Goal: Information Seeking & Learning: Learn about a topic

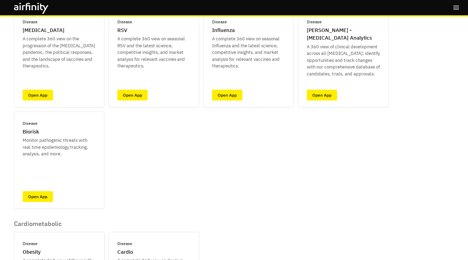
scroll to position [85, 0]
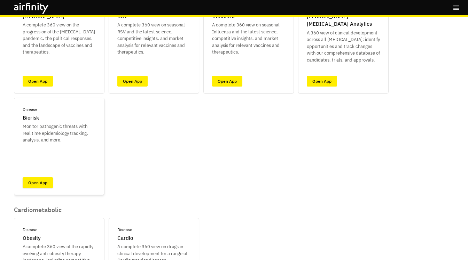
click at [40, 185] on link "Open App" at bounding box center [38, 182] width 30 height 11
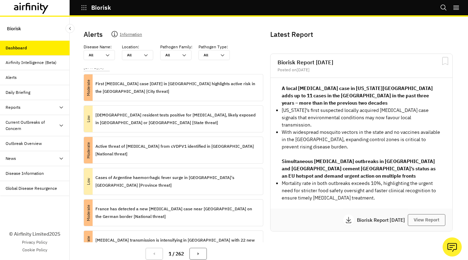
scroll to position [142, 0]
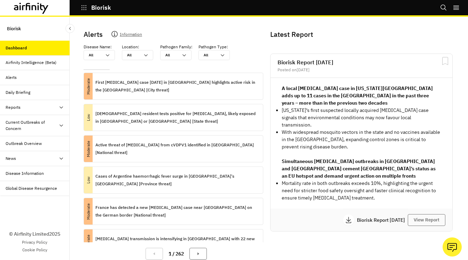
click at [27, 90] on div "Daily Briefing" at bounding box center [18, 92] width 25 height 6
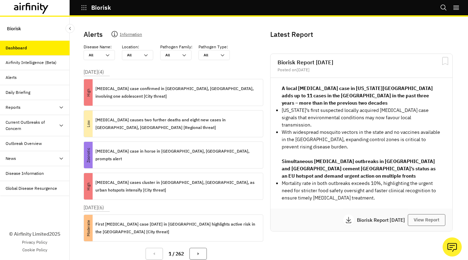
click at [442, 6] on icon "Search" at bounding box center [443, 7] width 7 height 7
